Goal: Information Seeking & Learning: Learn about a topic

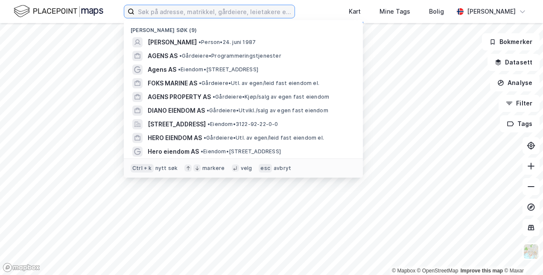
click at [200, 10] on input at bounding box center [214, 11] width 160 height 13
paste input "[STREET_ADDRESS]"
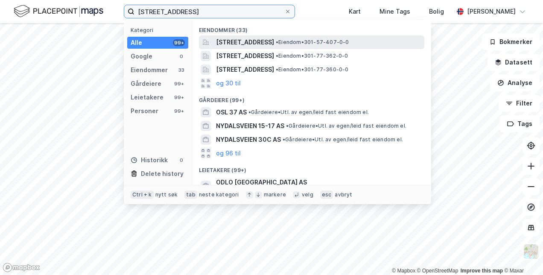
type input "[STREET_ADDRESS]"
click at [274, 44] on span "[STREET_ADDRESS]" at bounding box center [245, 42] width 58 height 10
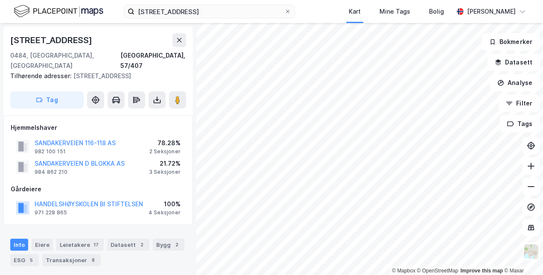
click at [89, 199] on div "HANDELSHØYSKOLEN BI STIFTELSEN" at bounding box center [89, 204] width 108 height 10
click at [0, 0] on button "HANDELSHØYSKOLEN BI STIFTELSEN" at bounding box center [0, 0] width 0 height 0
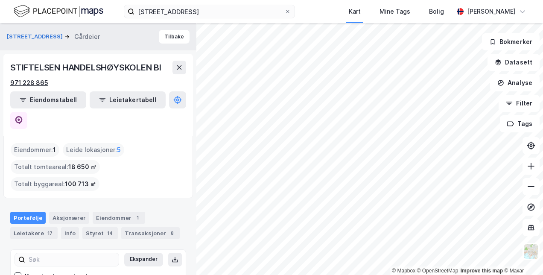
click at [35, 81] on div "971 228 865" at bounding box center [29, 83] width 38 height 10
click at [64, 83] on div "971 228 865" at bounding box center [98, 83] width 176 height 10
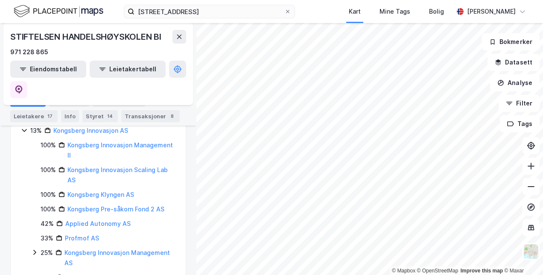
scroll to position [192, 0]
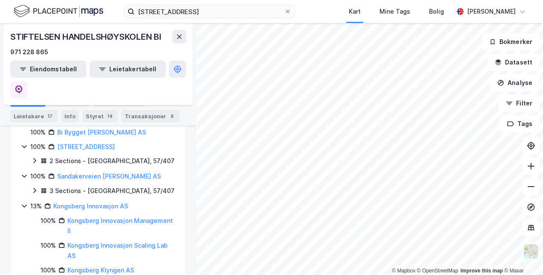
click at [25, 205] on icon at bounding box center [24, 206] width 5 height 3
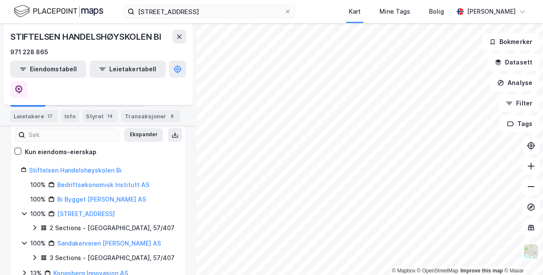
scroll to position [128, 0]
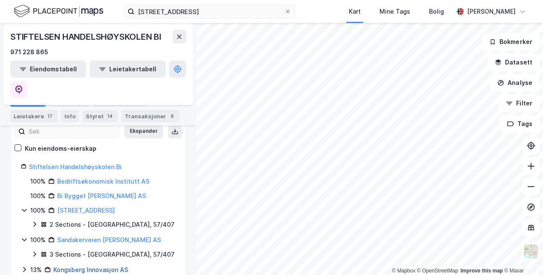
click at [88, 266] on link "Kongsberg Innovasjon AS" at bounding box center [90, 269] width 75 height 7
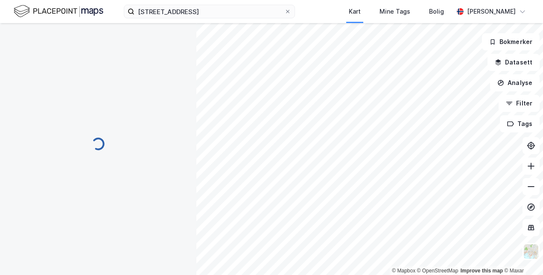
scroll to position [0, 0]
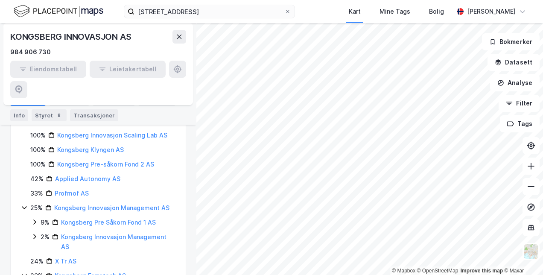
scroll to position [384, 0]
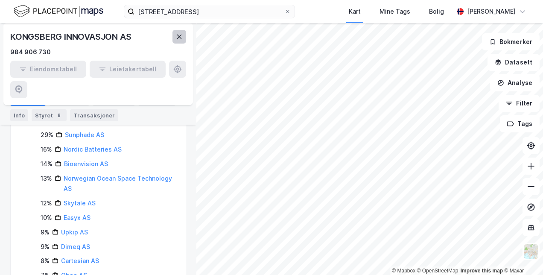
click at [178, 37] on icon at bounding box center [179, 36] width 7 height 7
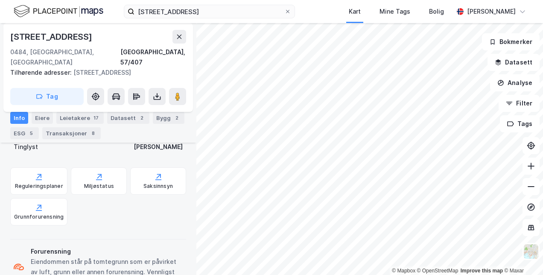
scroll to position [299, 0]
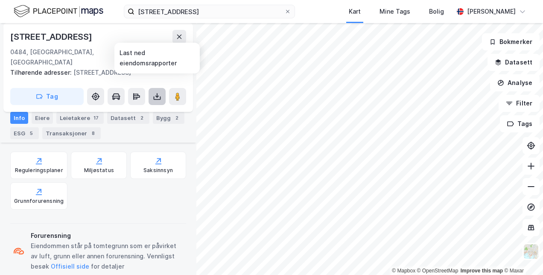
click at [157, 92] on icon at bounding box center [157, 96] width 9 height 9
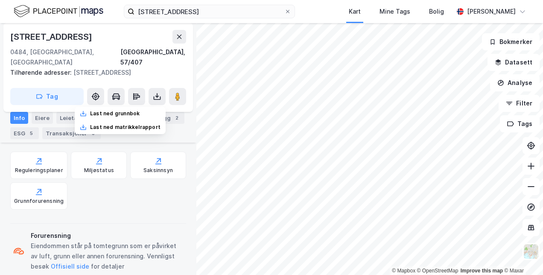
click at [93, 224] on div "Forurensning Eiendommen står på tomtegrunn som er påvirket av luft, grunn eller…" at bounding box center [98, 251] width 176 height 55
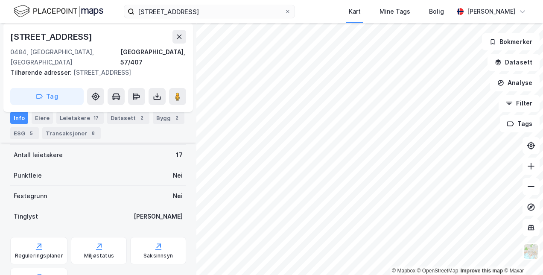
scroll to position [85, 0]
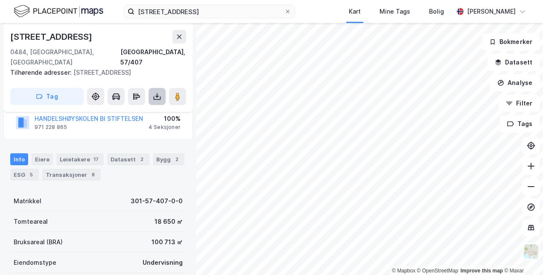
click at [160, 96] on icon at bounding box center [157, 97] width 7 height 3
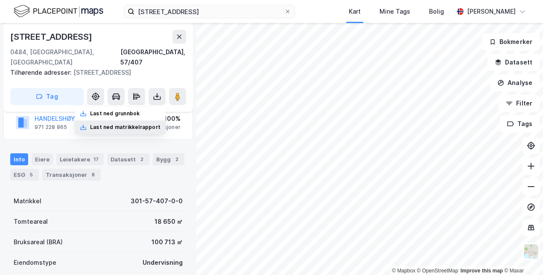
click at [150, 124] on div "Last ned matrikkelrapport" at bounding box center [125, 127] width 70 height 7
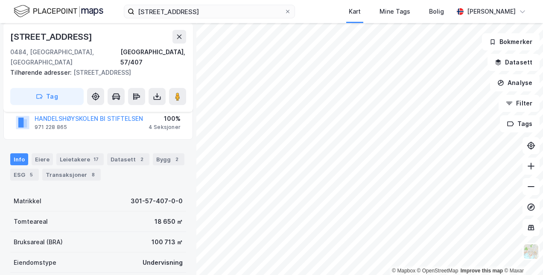
click at [173, 237] on div "100 713 ㎡" at bounding box center [166, 242] width 31 height 10
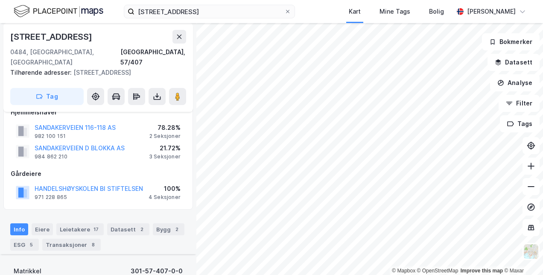
scroll to position [0, 0]
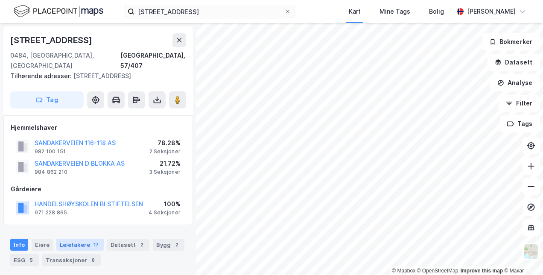
click at [83, 238] on div "Leietakere 17" at bounding box center [79, 244] width 47 height 12
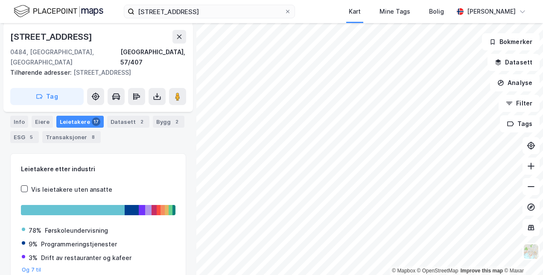
scroll to position [128, 0]
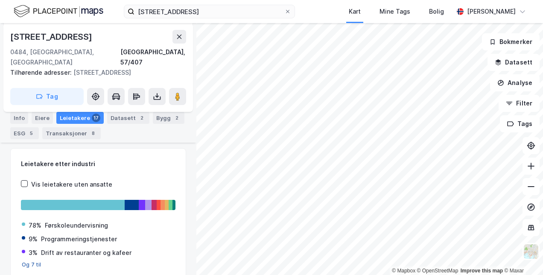
click at [37, 261] on button "Og 7 til" at bounding box center [32, 264] width 20 height 7
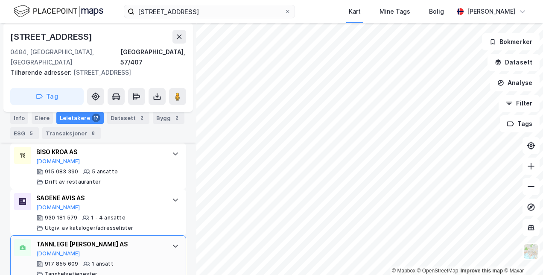
scroll to position [1078, 0]
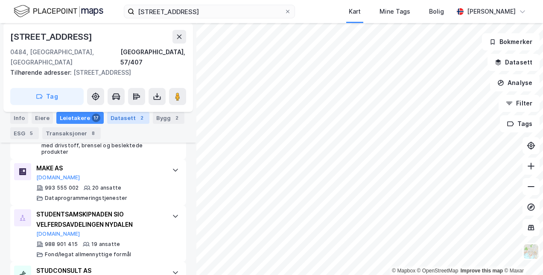
click at [137, 118] on div "2" at bounding box center [141, 117] width 9 height 9
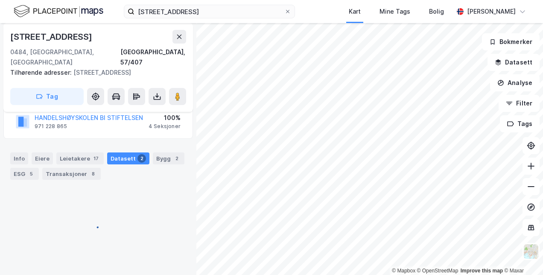
scroll to position [82, 0]
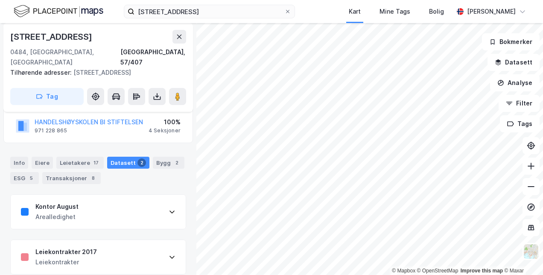
click at [169, 208] on icon at bounding box center [172, 211] width 7 height 7
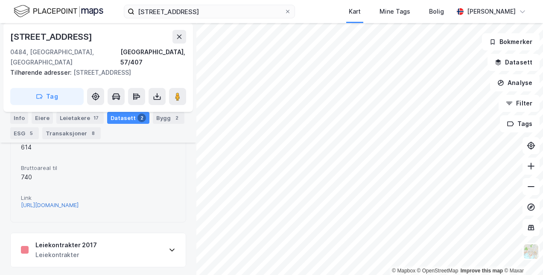
click at [78, 201] on div "[URL][DOMAIN_NAME]" at bounding box center [50, 204] width 58 height 7
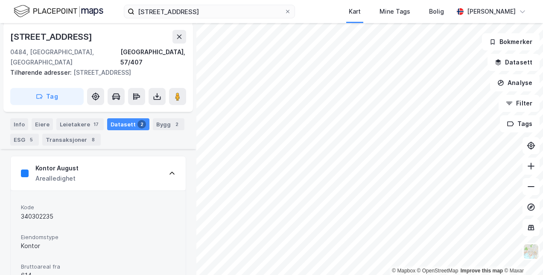
click at [160, 159] on div "Kontor August Arealledighet" at bounding box center [98, 173] width 175 height 34
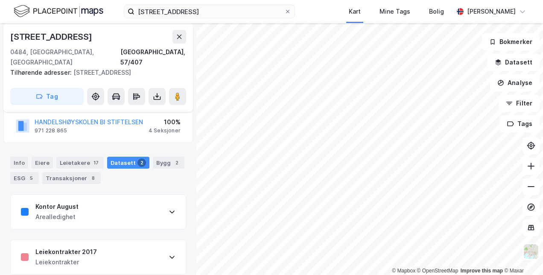
click at [98, 246] on div "Leiekontrakter 2017 Leiekontrakter" at bounding box center [98, 257] width 175 height 34
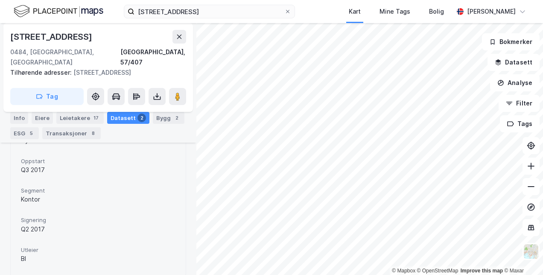
scroll to position [421, 0]
click at [137, 117] on div "2" at bounding box center [141, 117] width 9 height 9
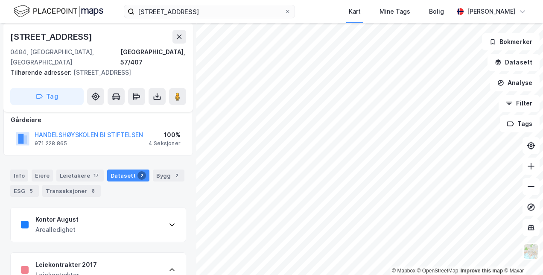
scroll to position [80, 0]
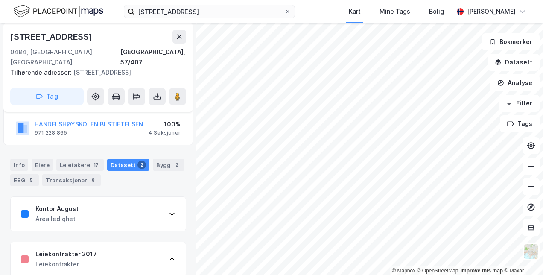
click at [160, 244] on div "Leiekontrakter 2017 Leiekontrakter" at bounding box center [98, 259] width 175 height 34
click at [84, 174] on div "Transaksjoner 8" at bounding box center [71, 180] width 58 height 12
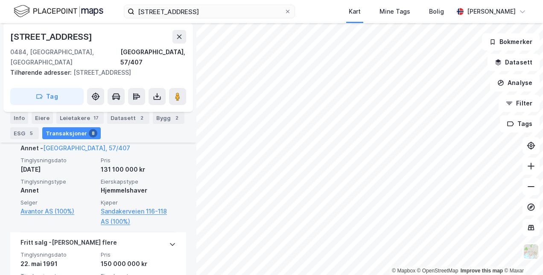
scroll to position [929, 0]
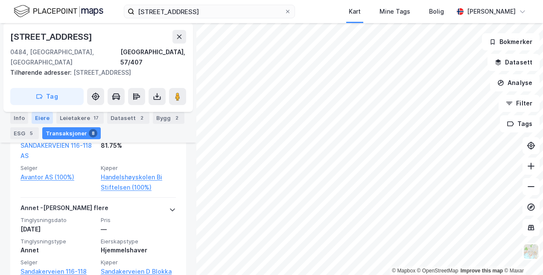
click at [41, 118] on div "Eiere" at bounding box center [42, 118] width 21 height 12
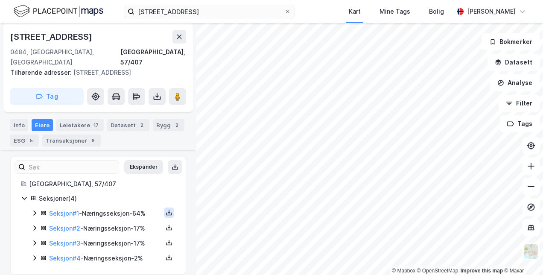
click at [166, 209] on icon at bounding box center [169, 212] width 7 height 7
click at [27, 195] on icon at bounding box center [24, 198] width 7 height 7
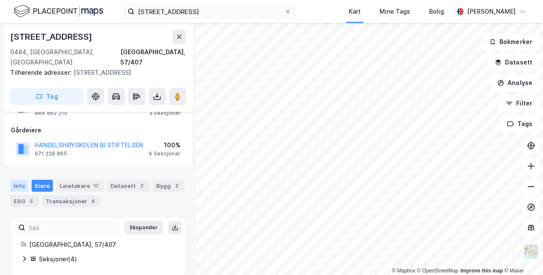
click at [19, 180] on div "Info" at bounding box center [19, 186] width 18 height 12
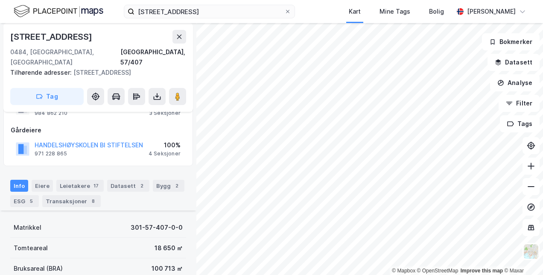
scroll to position [119, 0]
